Goal: Task Accomplishment & Management: Manage account settings

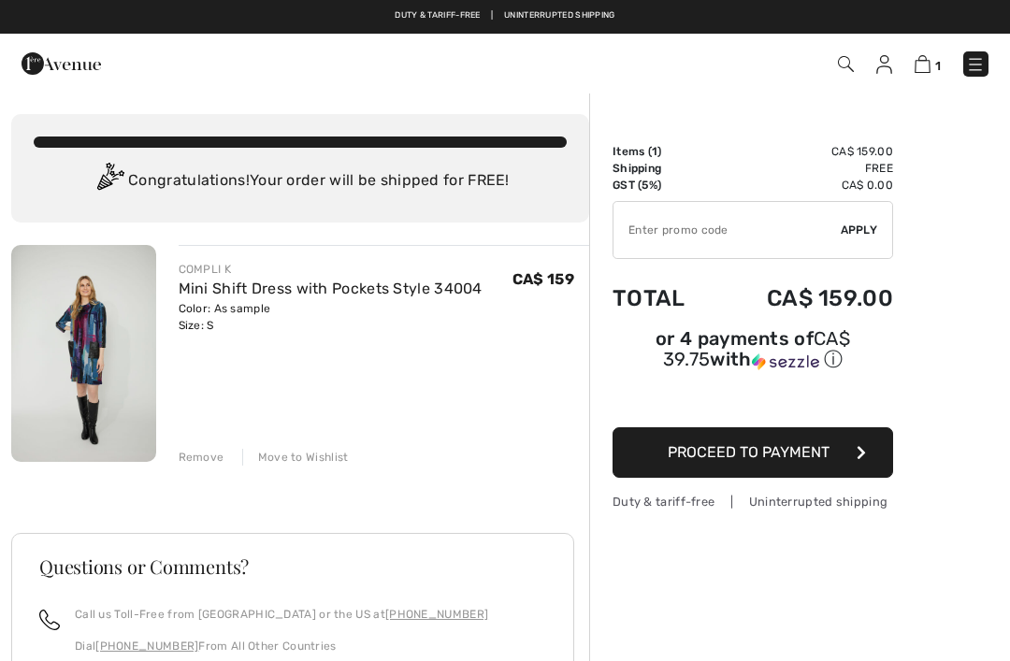
click at [293, 461] on div "Move to Wishlist" at bounding box center [295, 457] width 107 height 17
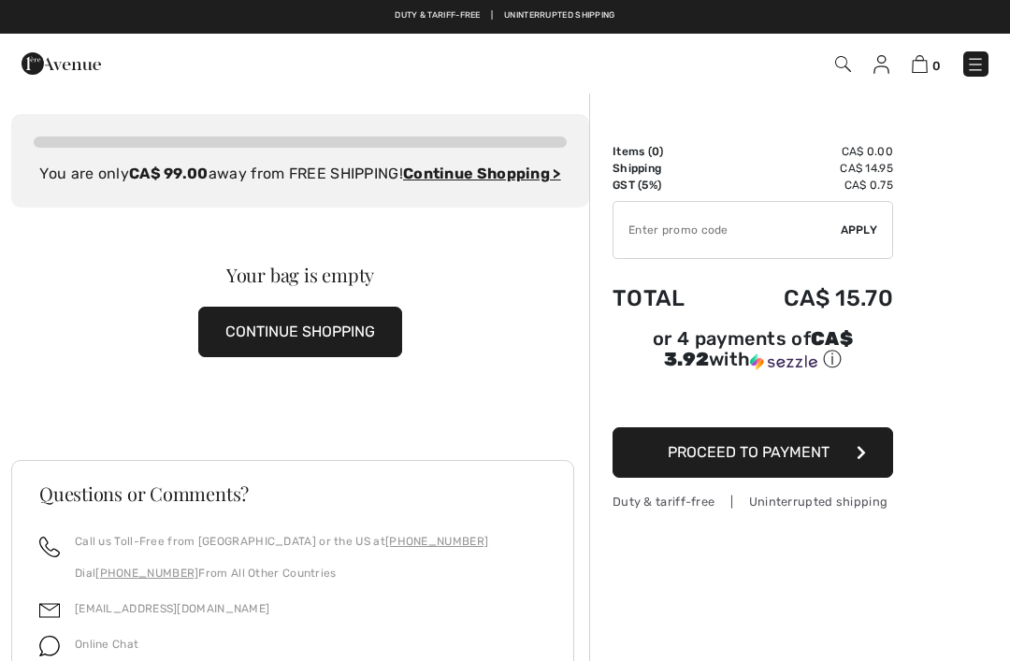
click at [883, 69] on img at bounding box center [881, 64] width 16 height 19
click at [881, 67] on img at bounding box center [881, 64] width 16 height 19
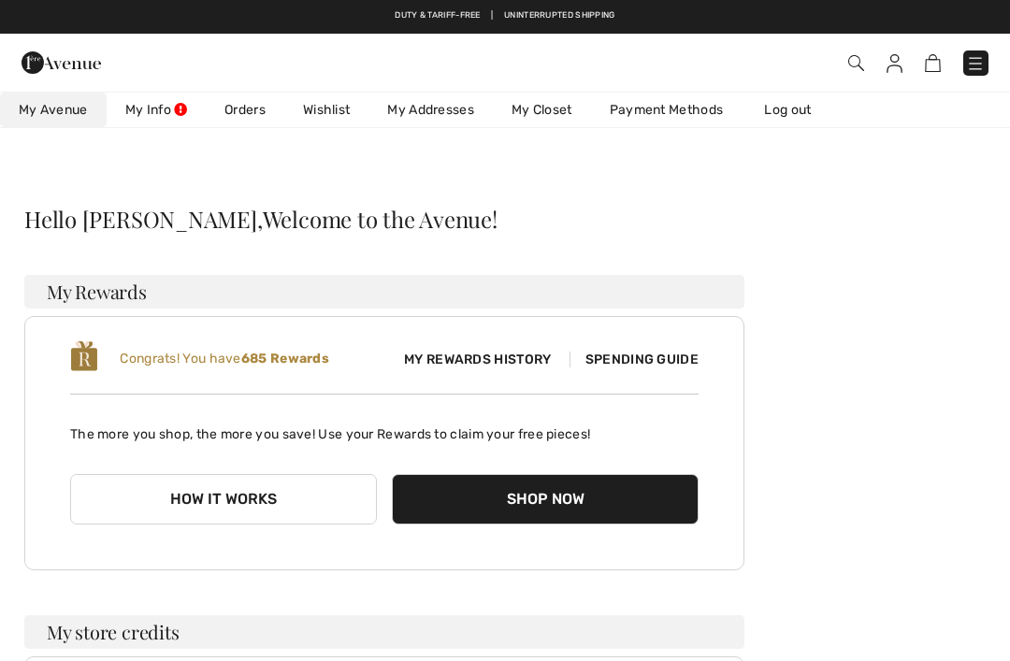
click at [326, 111] on link "Wishlist" at bounding box center [326, 110] width 84 height 35
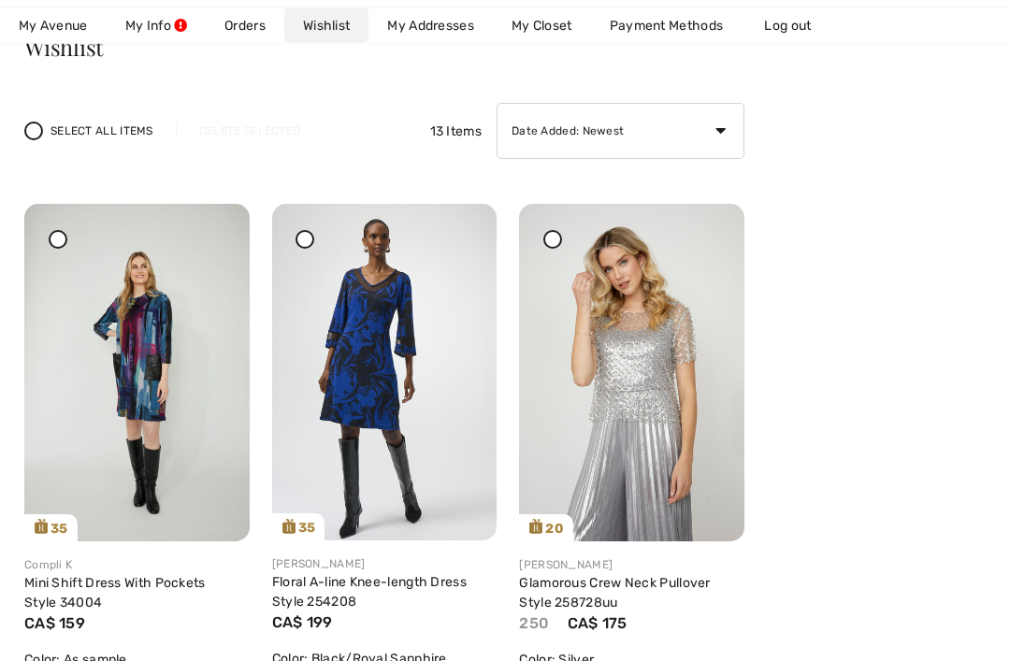
scroll to position [170, 0]
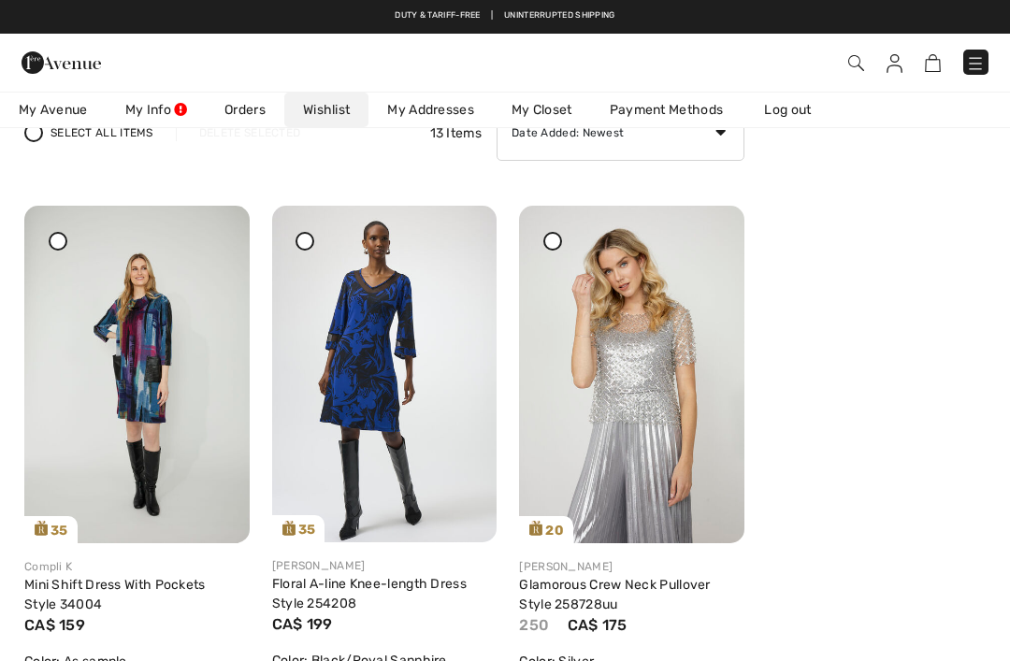
click at [555, 239] on icon at bounding box center [552, 240] width 7 height 7
click at [706, 255] on img at bounding box center [631, 375] width 225 height 338
click at [709, 206] on img at bounding box center [631, 375] width 225 height 338
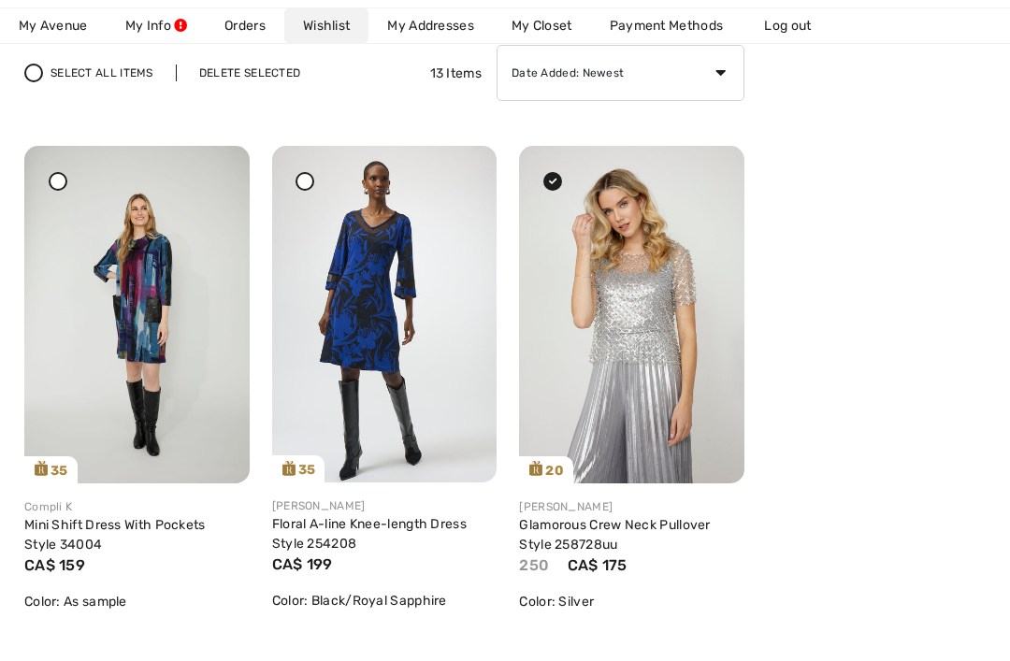
click at [711, 166] on icon at bounding box center [707, 158] width 11 height 13
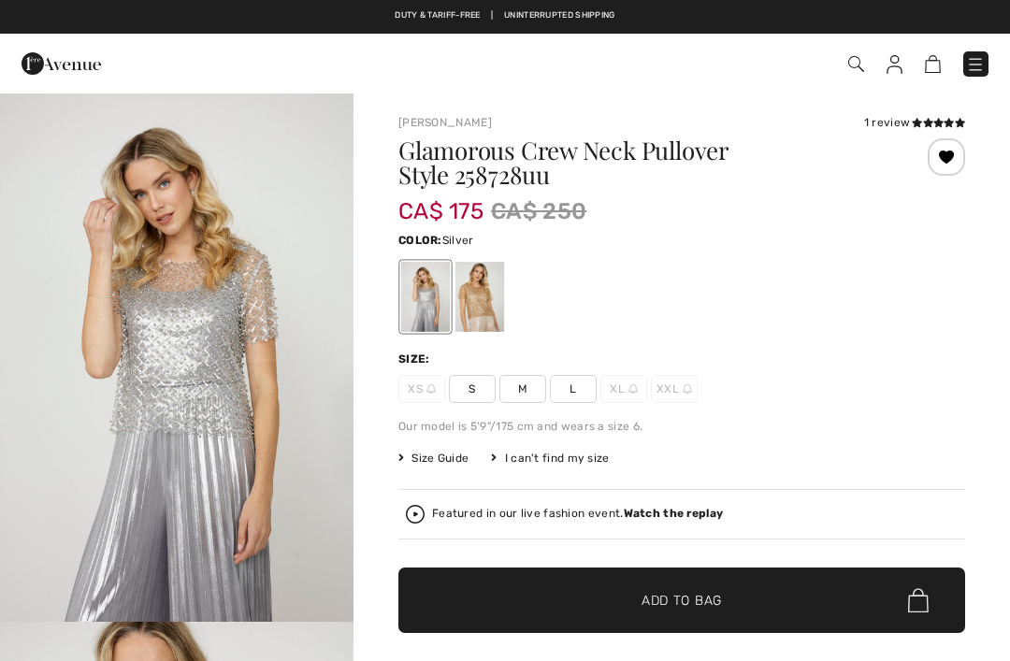
checkbox input "true"
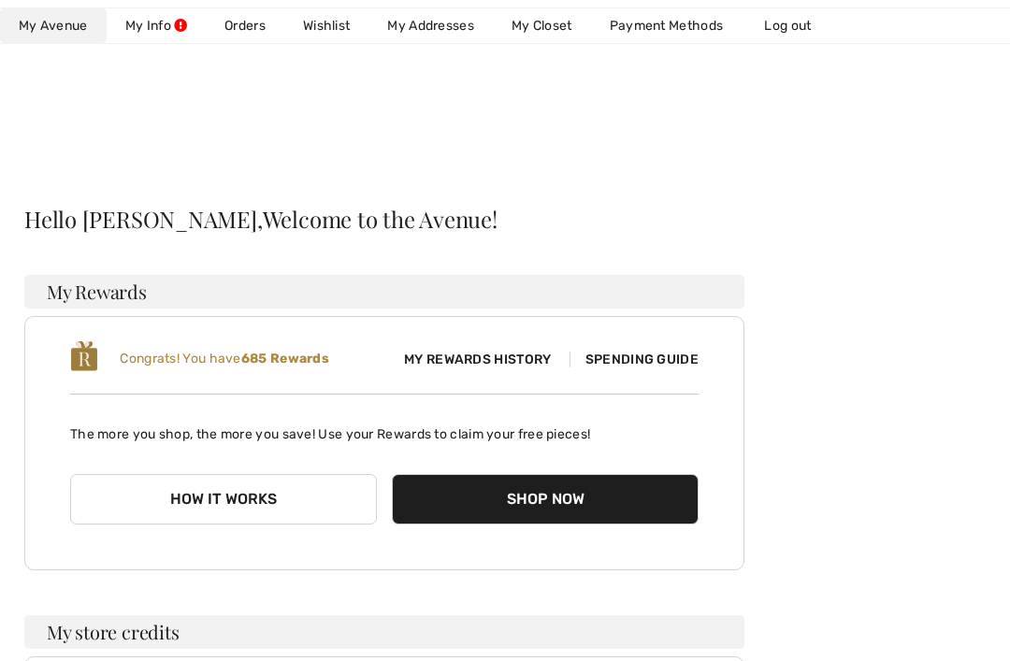
scroll to position [230, 0]
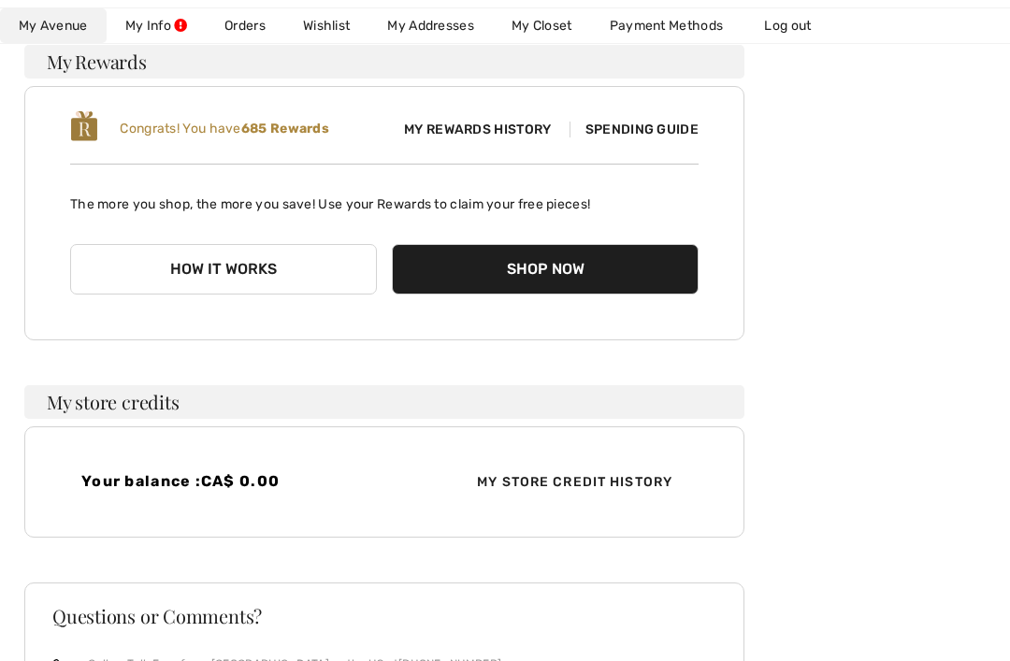
click at [327, 22] on link "Wishlist" at bounding box center [326, 25] width 84 height 35
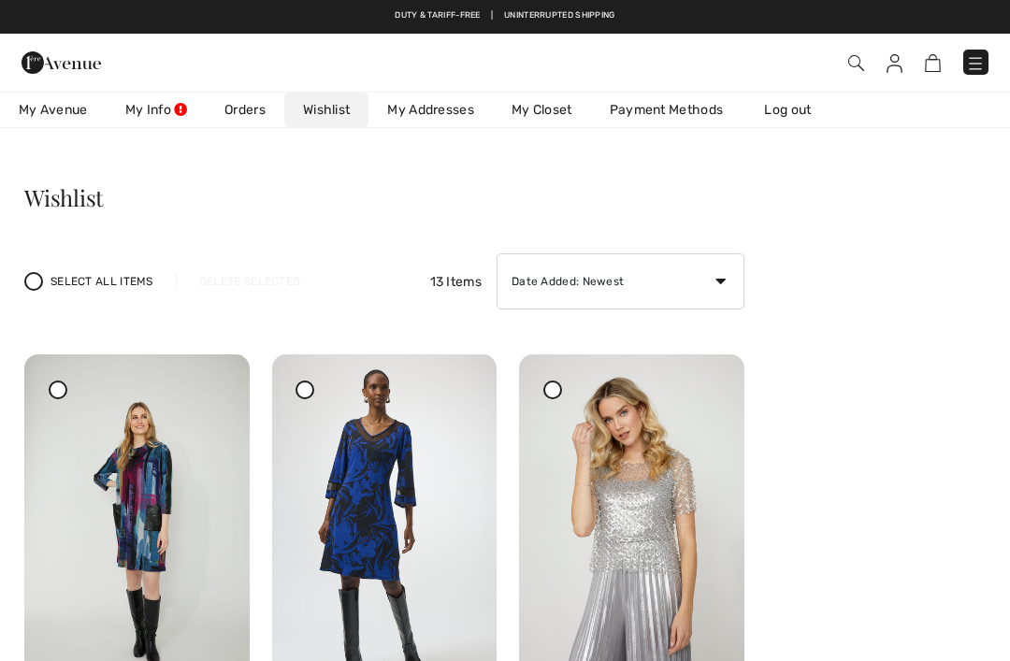
scroll to position [0, 0]
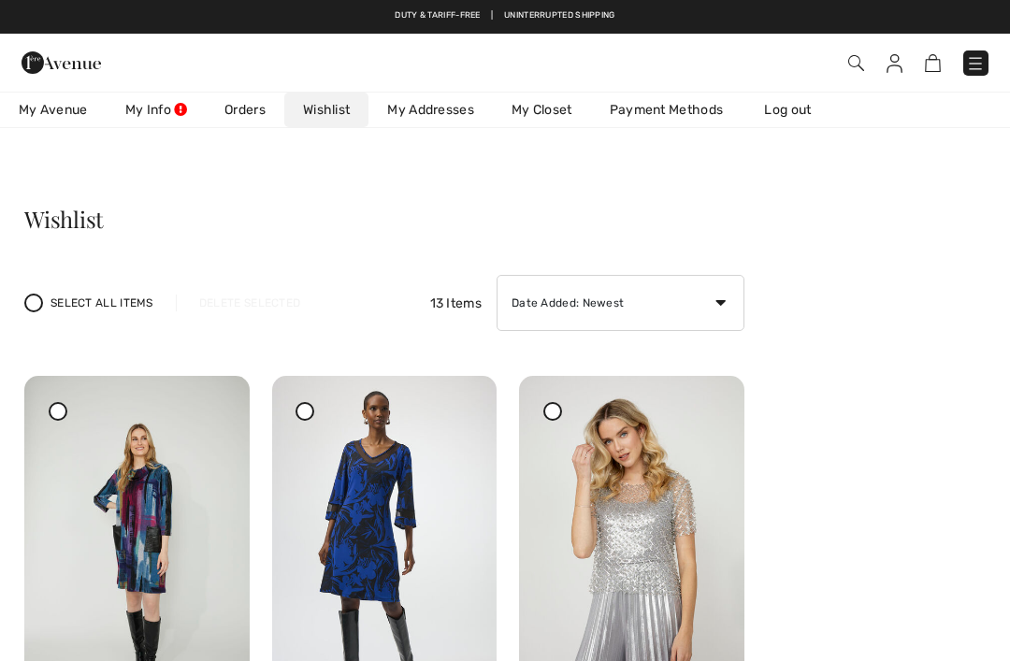
click at [555, 409] on icon at bounding box center [552, 410] width 7 height 7
click at [706, 402] on div at bounding box center [708, 389] width 26 height 26
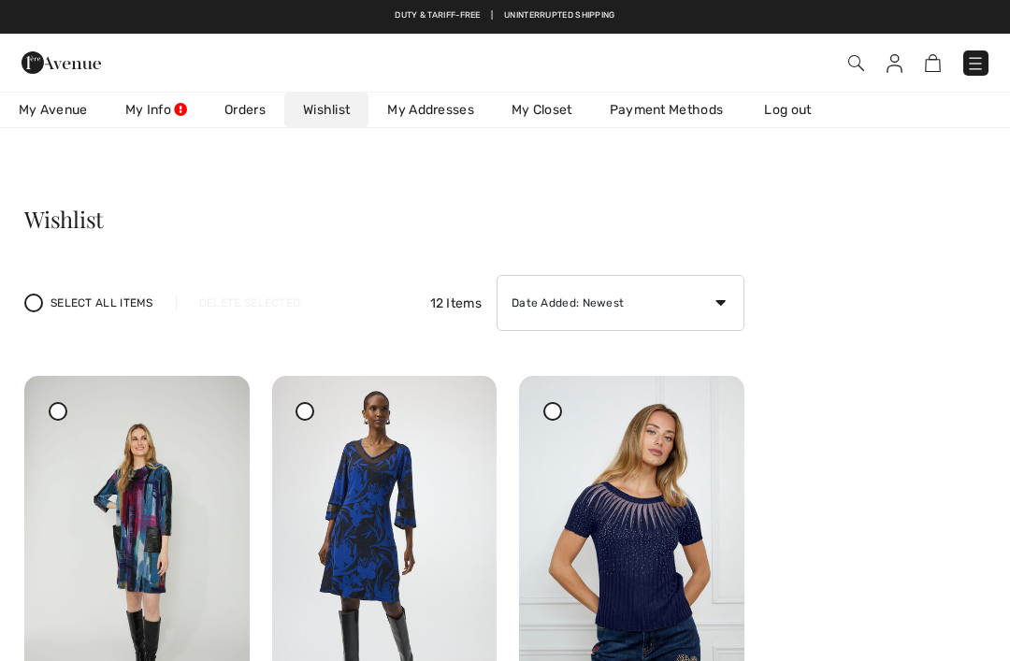
click at [793, 101] on link "Log out" at bounding box center [796, 110] width 103 height 35
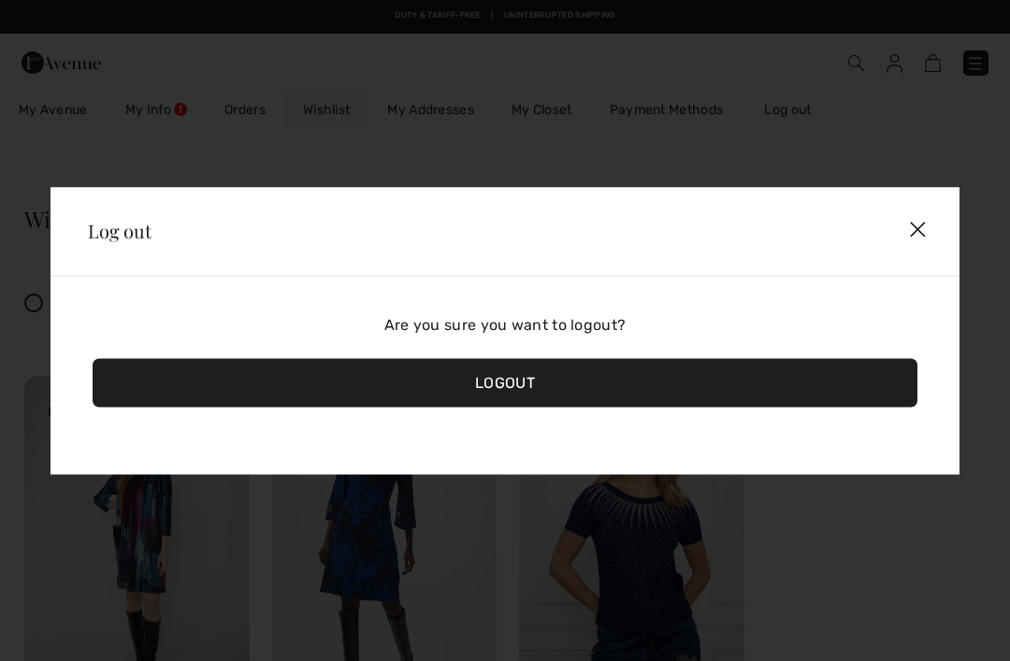
click at [488, 382] on div "Logout" at bounding box center [505, 382] width 825 height 49
